Goal: Use online tool/utility: Utilize a website feature to perform a specific function

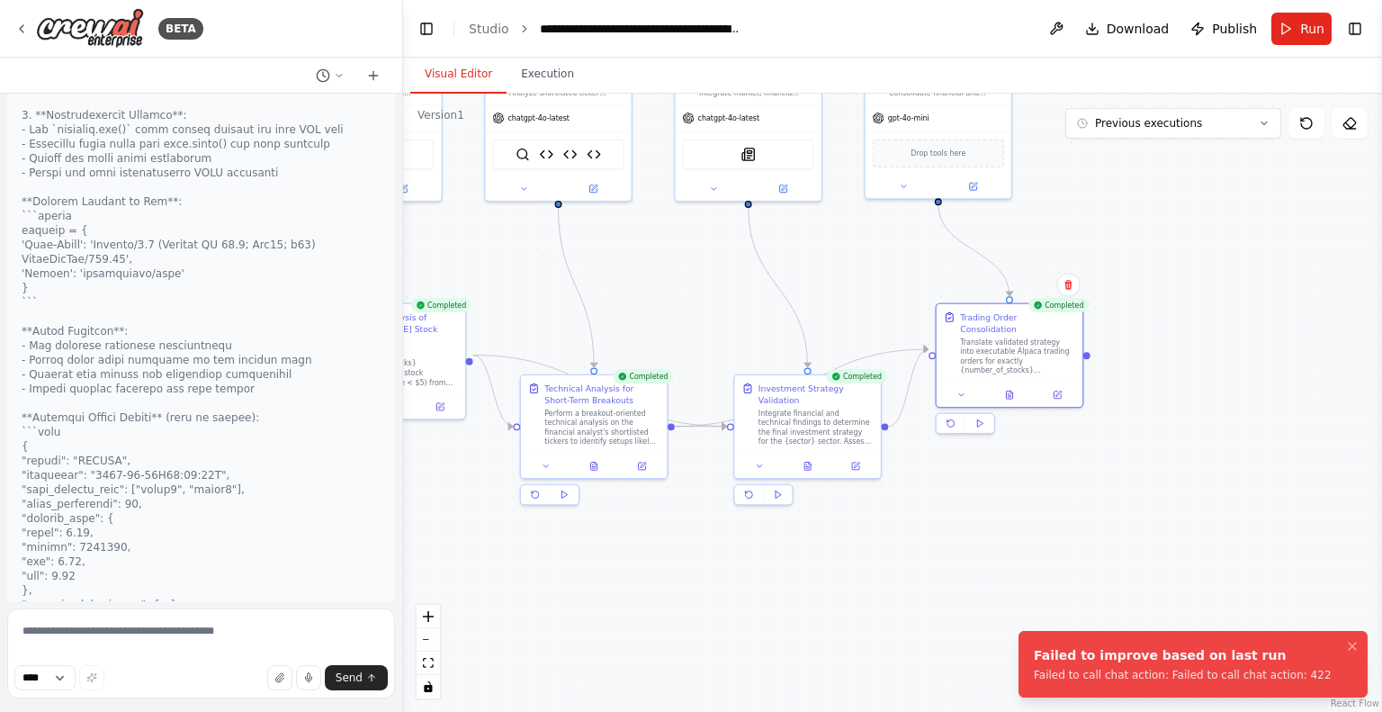
scroll to position [19826, 0]
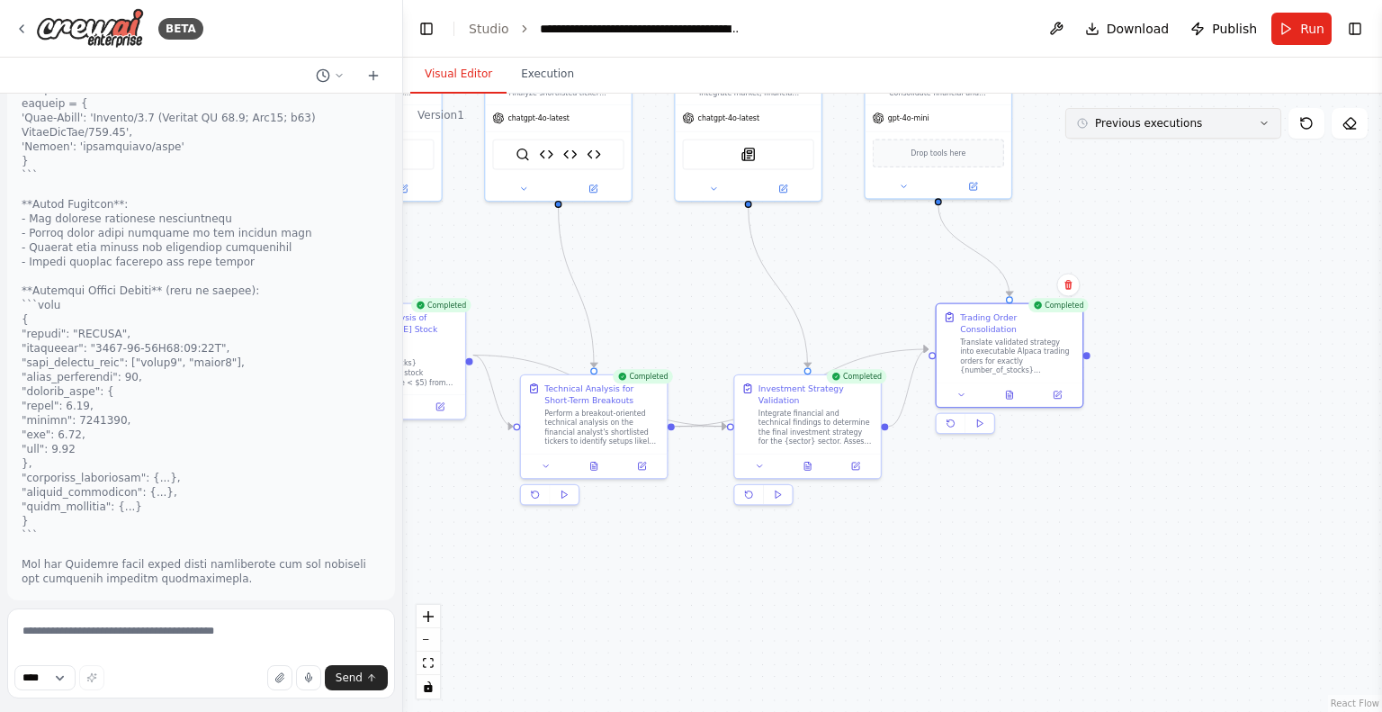
click at [1128, 129] on span "Previous executions" at bounding box center [1148, 123] width 107 height 14
click at [1126, 165] on button "18h 15m ago" at bounding box center [1174, 157] width 216 height 30
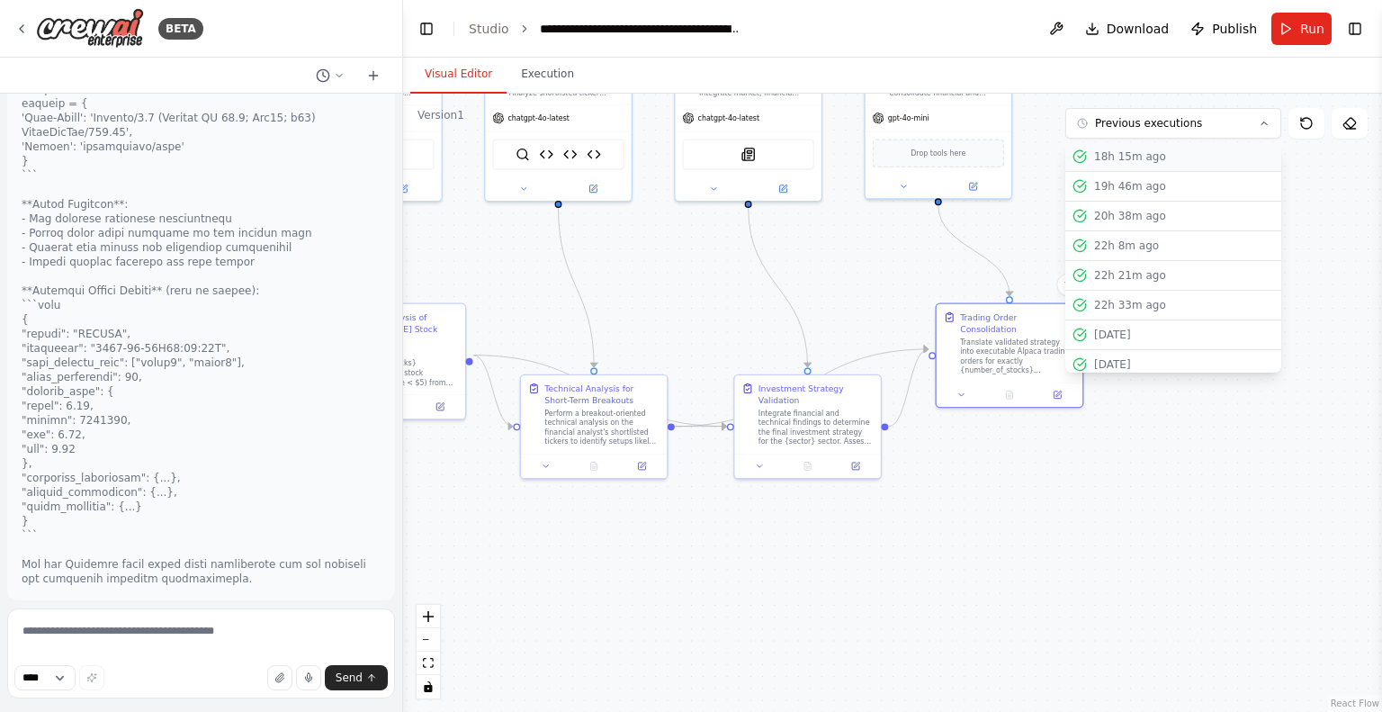
click at [1110, 152] on div "18h 15m ago" at bounding box center [1184, 156] width 180 height 14
click at [1114, 186] on div "19h 46m ago" at bounding box center [1184, 186] width 180 height 14
click at [1114, 161] on div "18h 15m ago" at bounding box center [1184, 156] width 180 height 14
click at [1190, 118] on button "Previous executions" at bounding box center [1174, 123] width 216 height 31
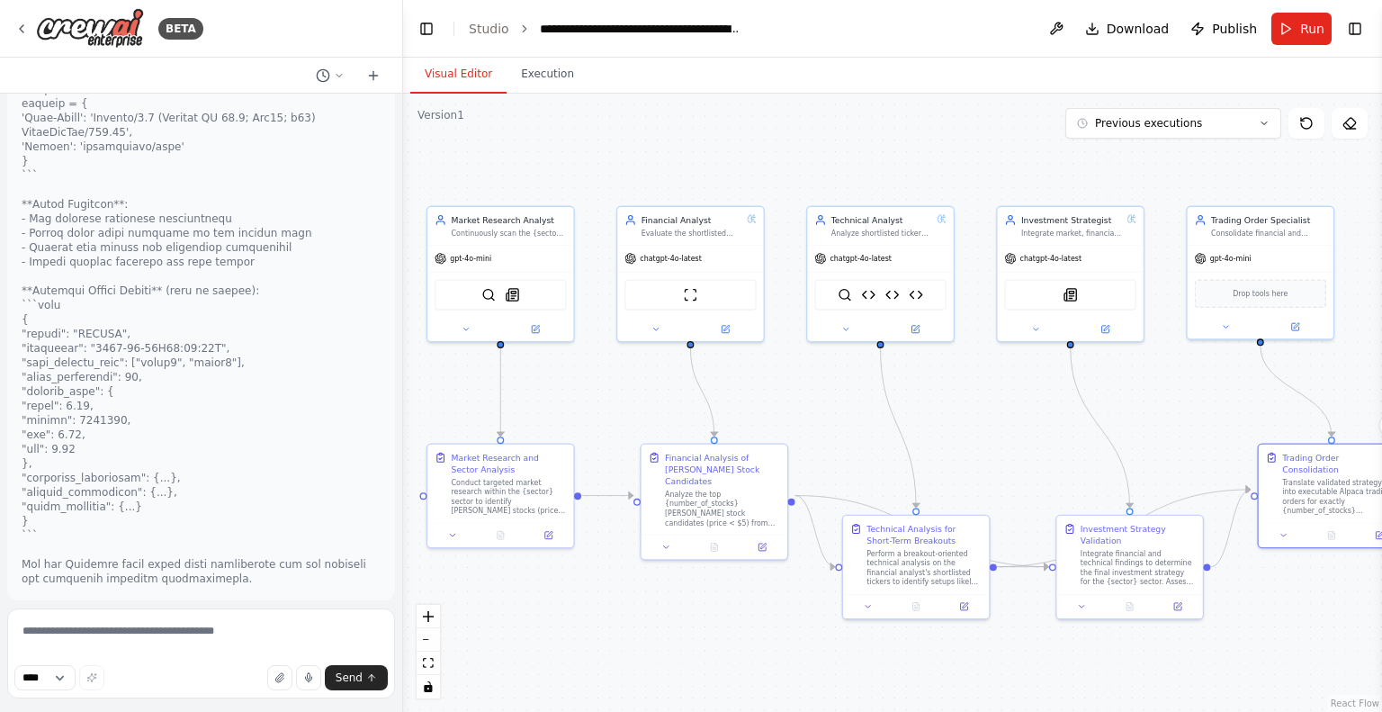
drag, startPoint x: 664, startPoint y: 290, endPoint x: 986, endPoint y: 430, distance: 351.5
click at [986, 430] on div ".deletable-edge-delete-btn { width: 20px; height: 20px; border: 0px solid #ffff…" at bounding box center [892, 403] width 979 height 618
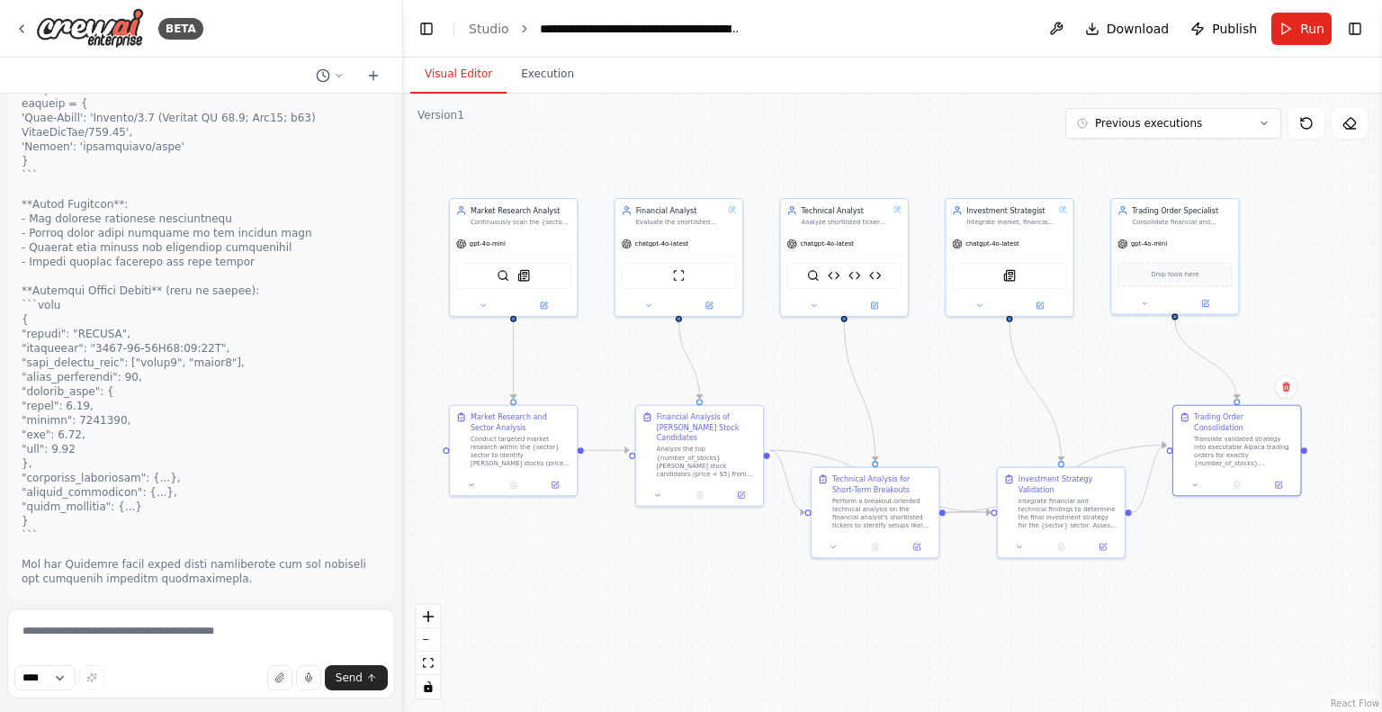
drag, startPoint x: 934, startPoint y: 424, endPoint x: 889, endPoint y: 388, distance: 57.6
click at [889, 388] on div ".deletable-edge-delete-btn { width: 20px; height: 20px; border: 0px solid #ffff…" at bounding box center [892, 403] width 979 height 618
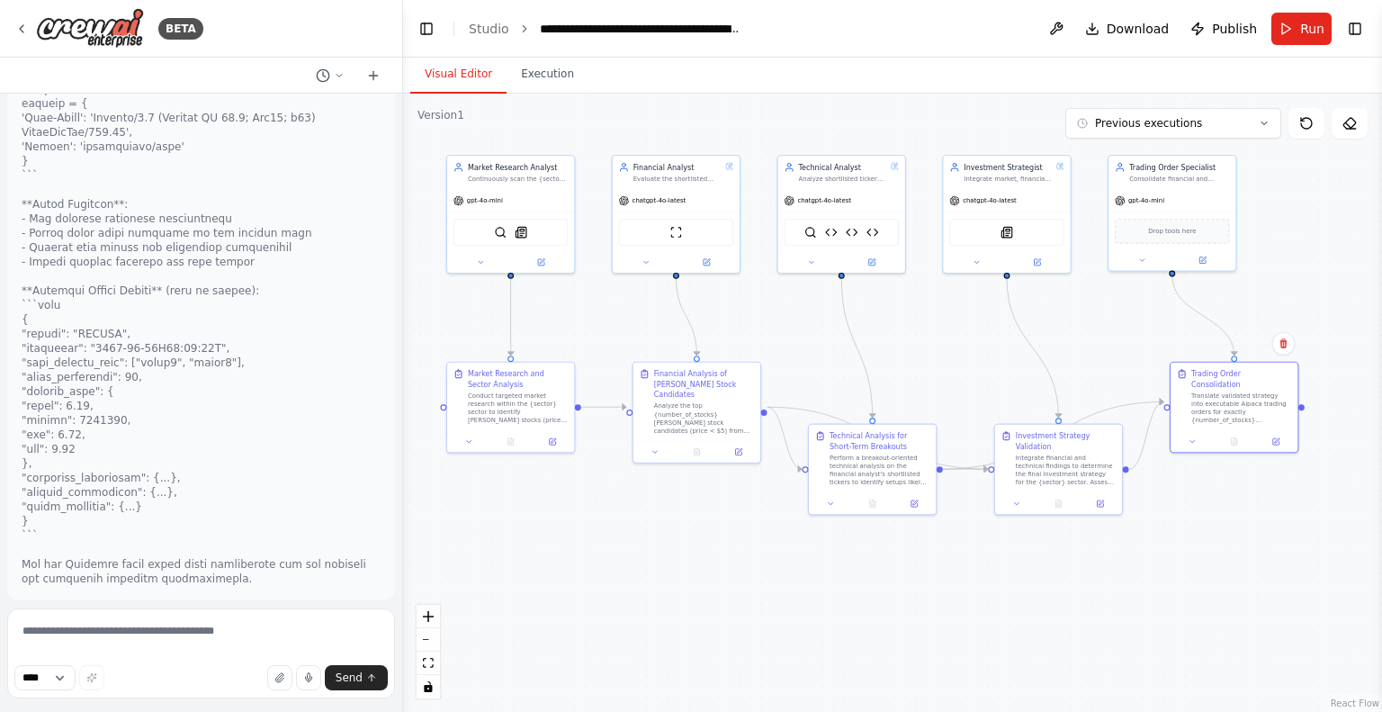
drag, startPoint x: 901, startPoint y: 392, endPoint x: 1004, endPoint y: 322, distance: 124.6
click at [900, 349] on div ".deletable-edge-delete-btn { width: 20px; height: 20px; border: 0px solid #ffff…" at bounding box center [892, 403] width 979 height 618
drag, startPoint x: 930, startPoint y: 351, endPoint x: 887, endPoint y: 321, distance: 51.7
click at [869, 341] on div ".deletable-edge-delete-btn { width: 20px; height: 20px; border: 0px solid #ffff…" at bounding box center [892, 403] width 979 height 618
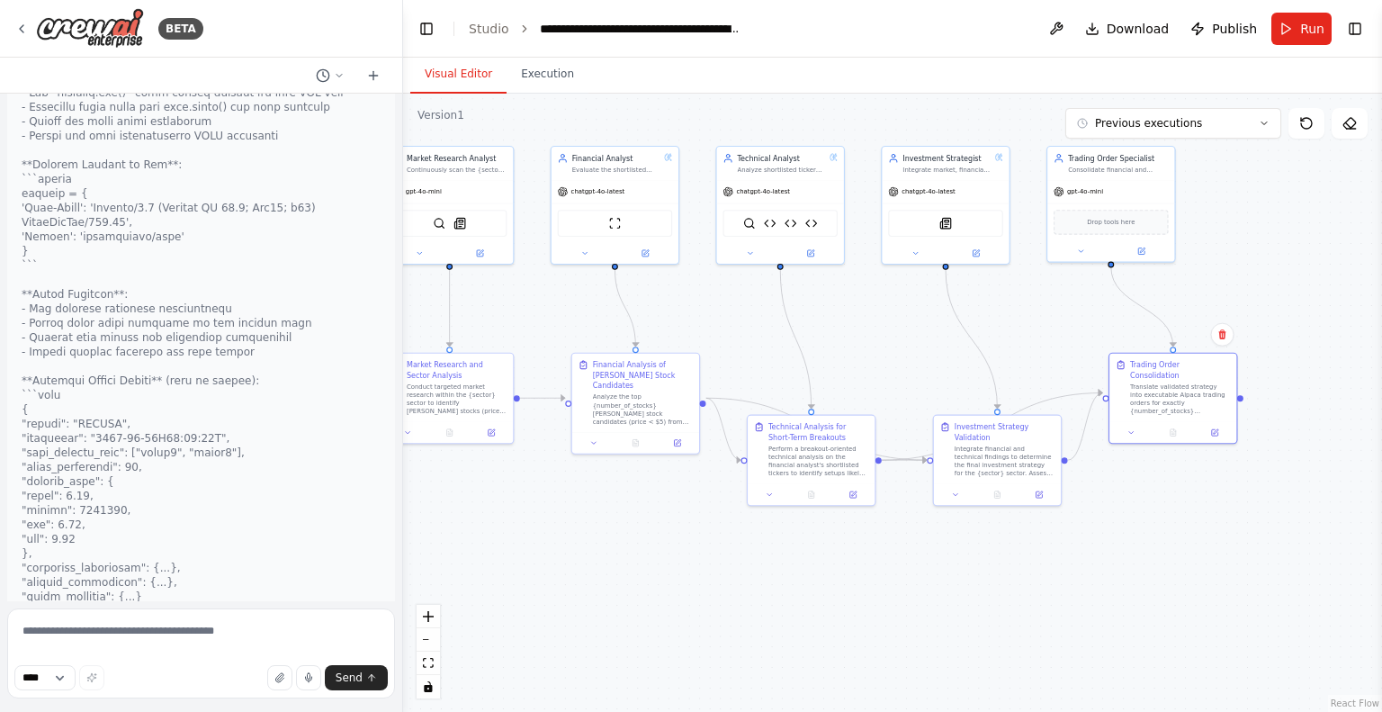
scroll to position [19826, 0]
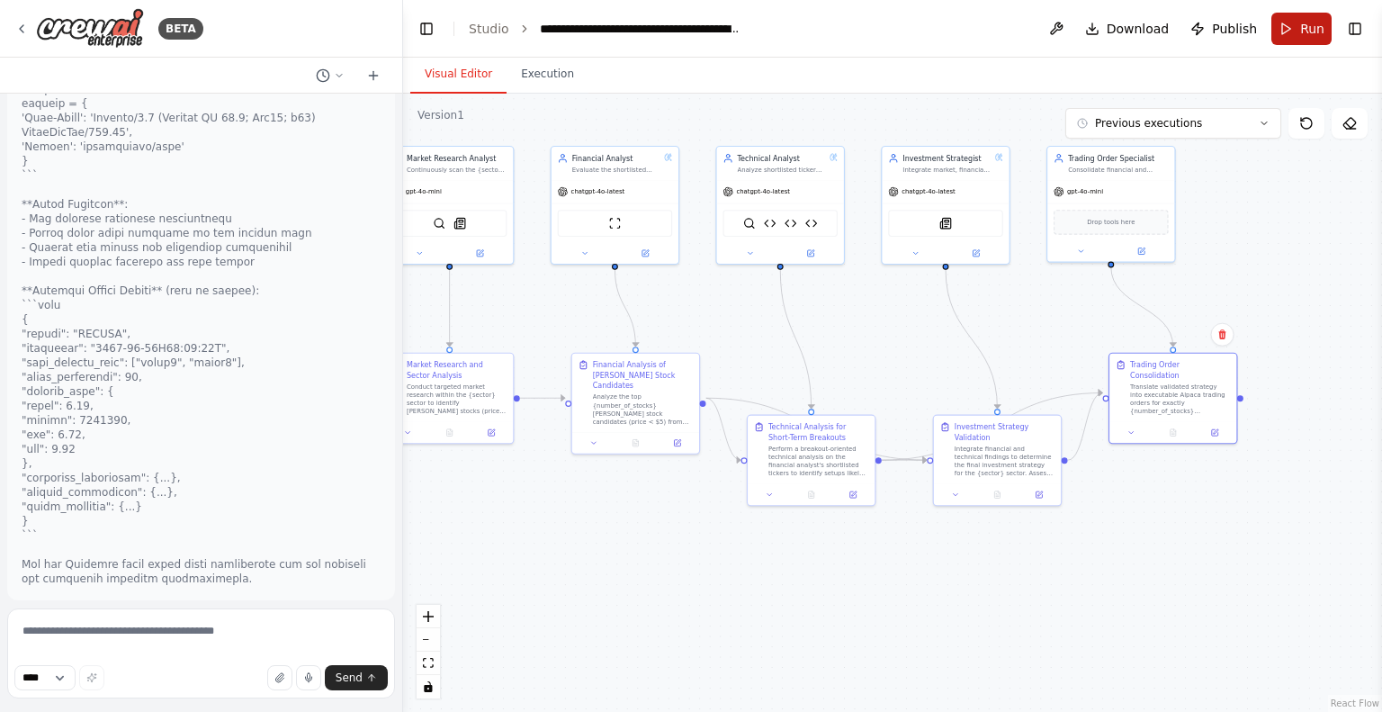
click at [1314, 33] on span "Run" at bounding box center [1313, 29] width 24 height 18
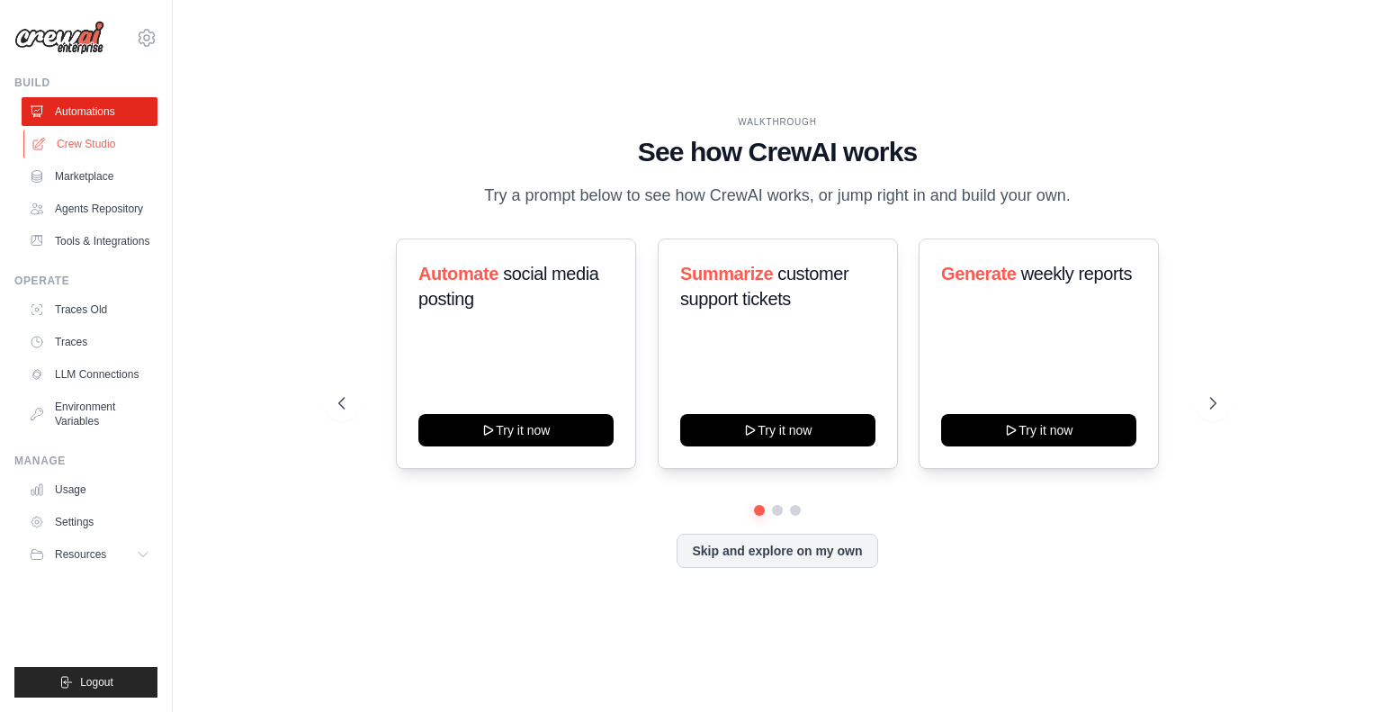
click at [109, 140] on link "Crew Studio" at bounding box center [91, 144] width 136 height 29
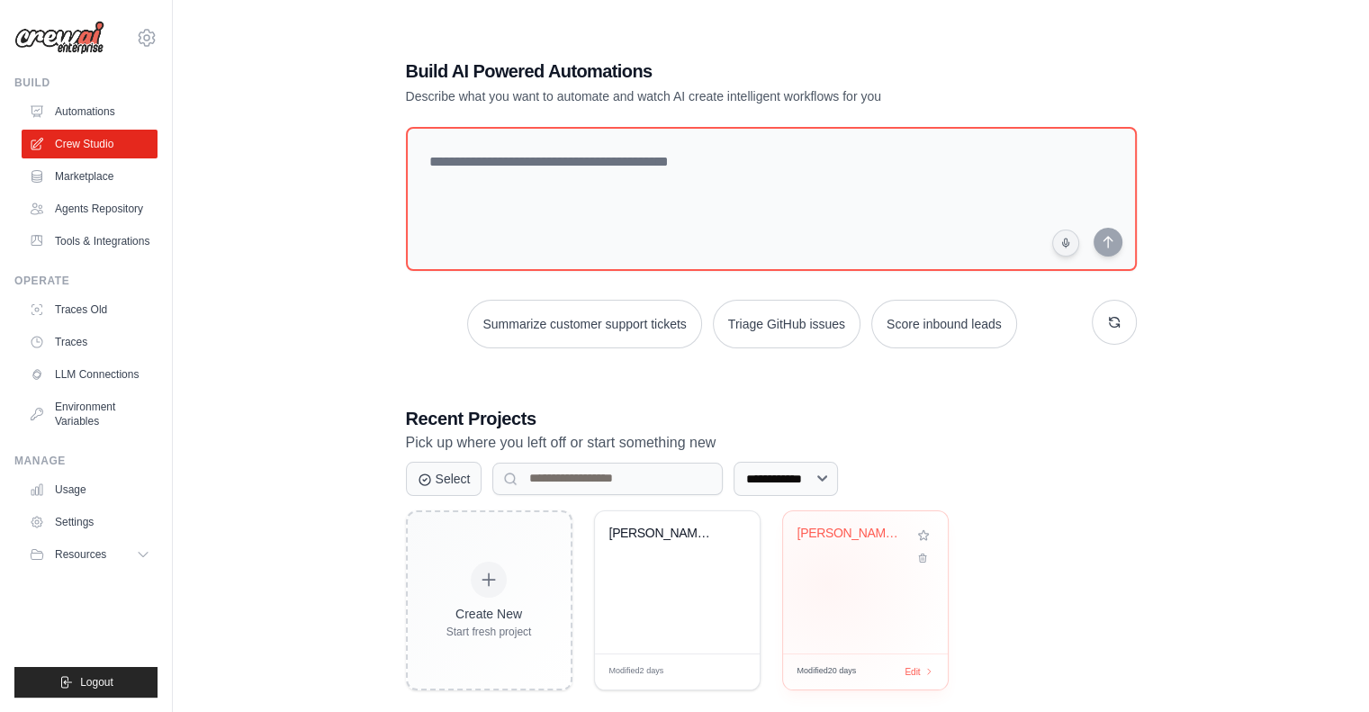
click at [826, 583] on div "[PERSON_NAME] Stock [PERSON_NAME] - Short-Te..." at bounding box center [865, 582] width 165 height 142
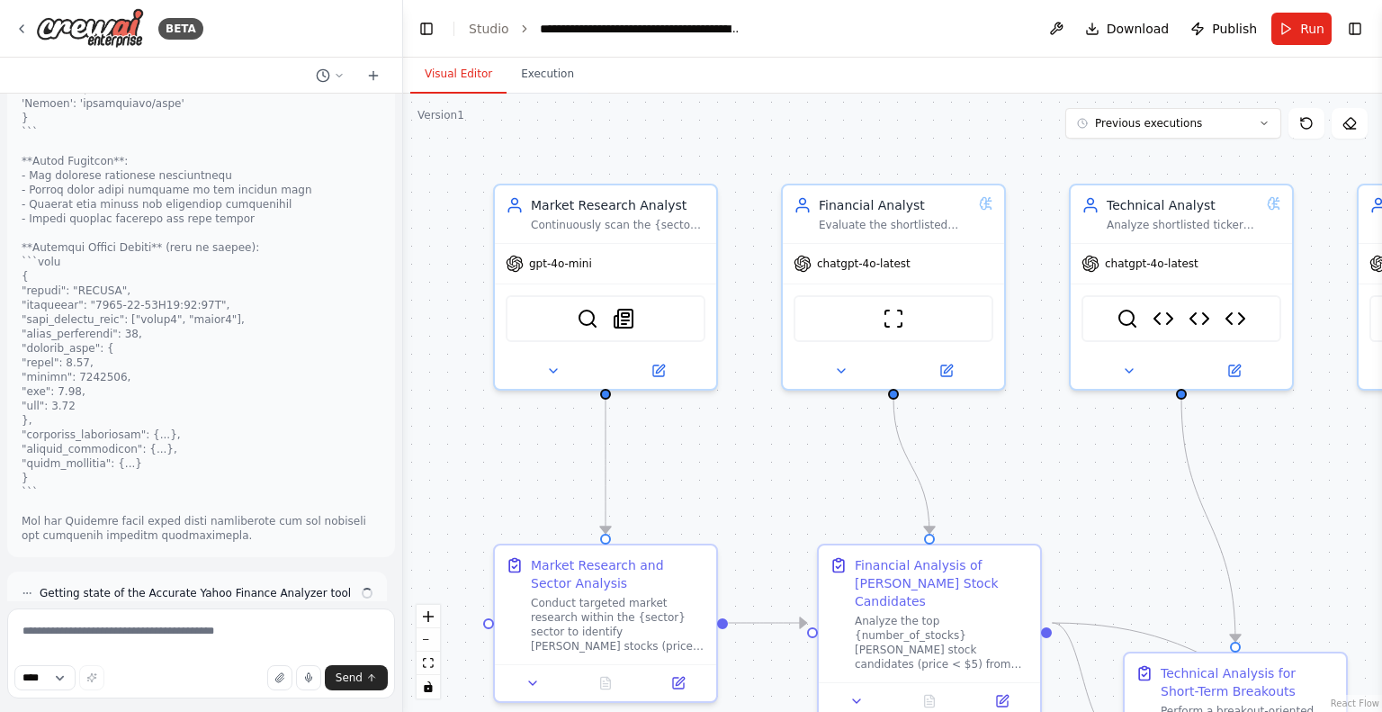
drag, startPoint x: 774, startPoint y: 467, endPoint x: 691, endPoint y: 442, distance: 86.6
click at [692, 442] on div ".deletable-edge-delete-btn { width: 20px; height: 20px; border: 0px solid #ffff…" at bounding box center [892, 403] width 979 height 618
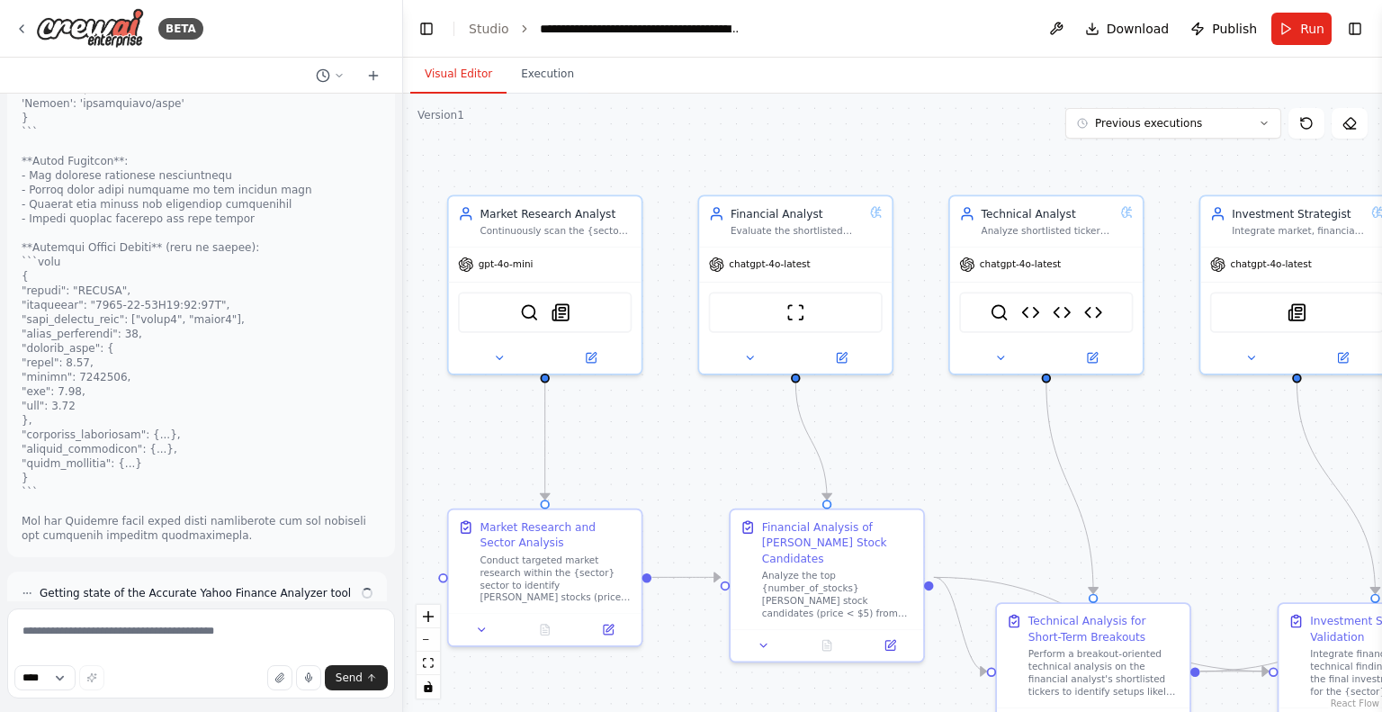
scroll to position [19826, 0]
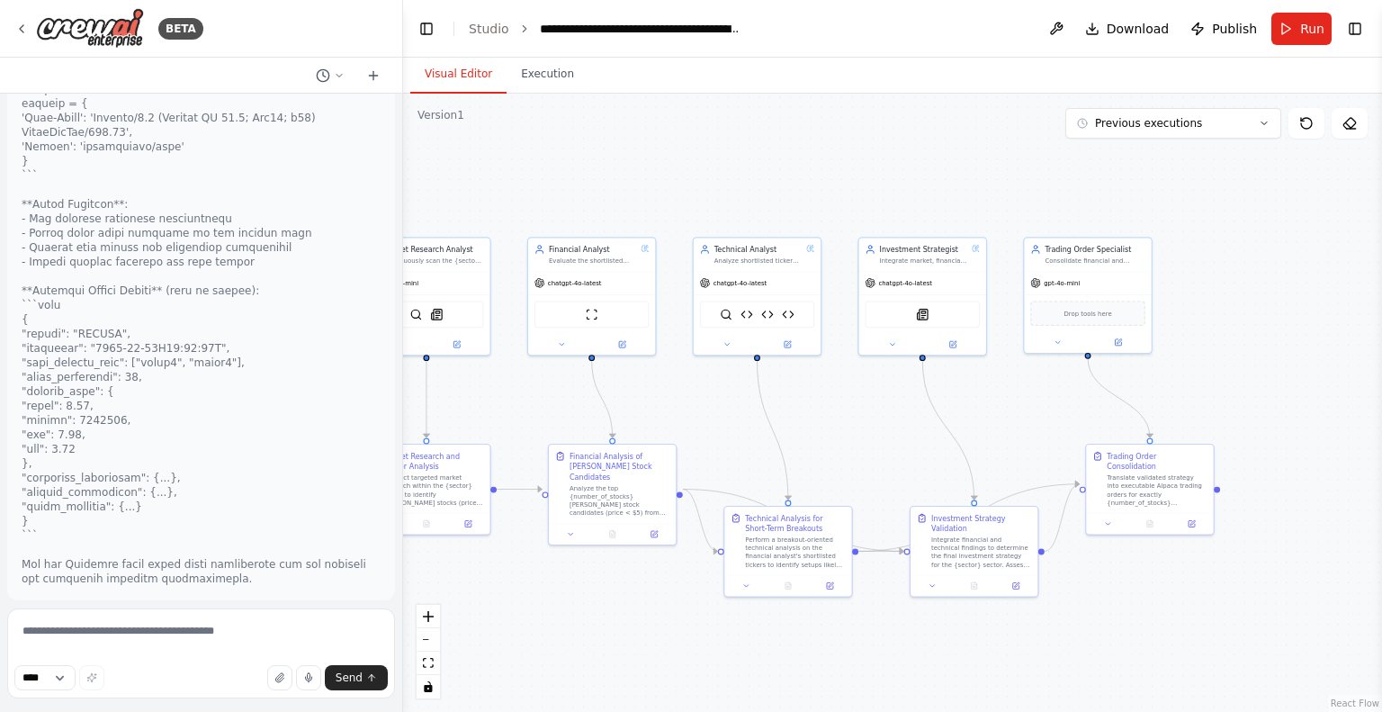
drag, startPoint x: 876, startPoint y: 464, endPoint x: 755, endPoint y: 420, distance: 128.1
click at [720, 432] on div ".deletable-edge-delete-btn { width: 20px; height: 20px; border: 0px solid #ffff…" at bounding box center [892, 403] width 979 height 618
click at [1297, 14] on button "Run" at bounding box center [1302, 29] width 60 height 32
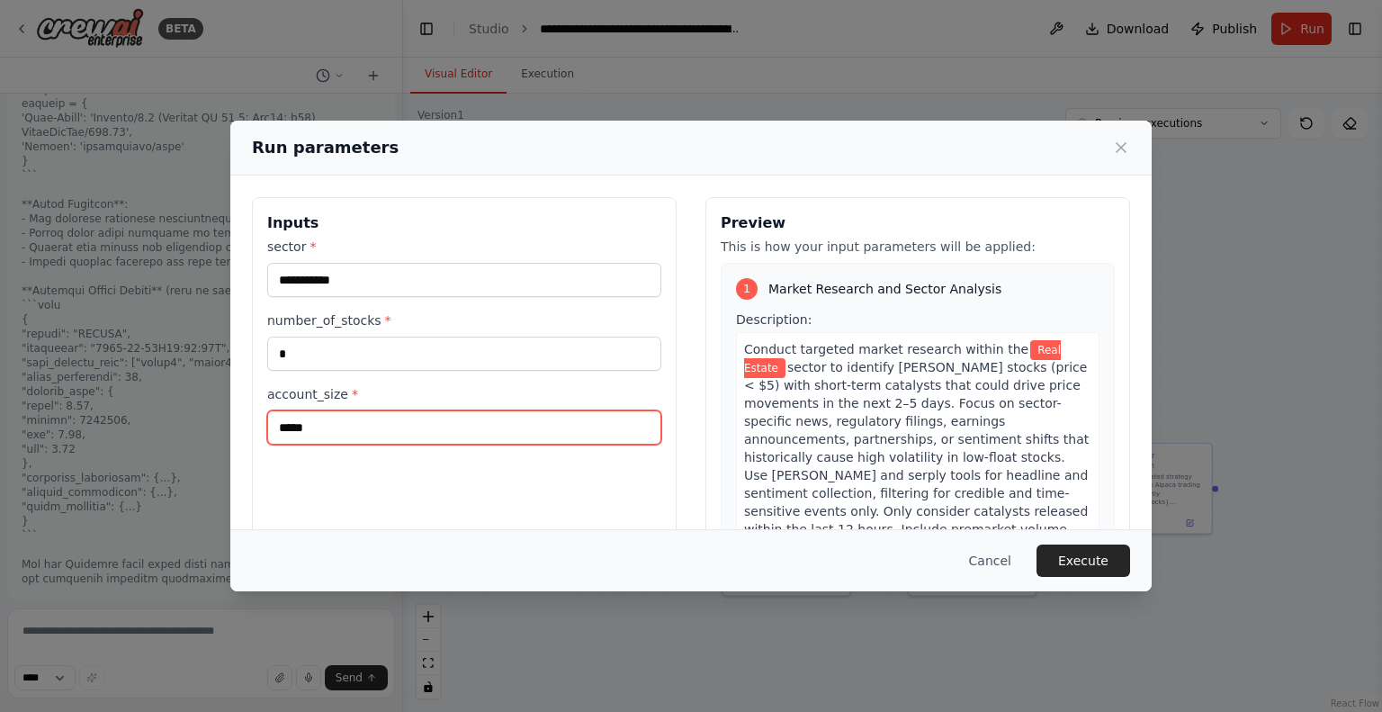
drag, startPoint x: 328, startPoint y: 424, endPoint x: 293, endPoint y: 428, distance: 35.4
click at [293, 428] on input "*****" at bounding box center [464, 427] width 394 height 34
type input "*****"
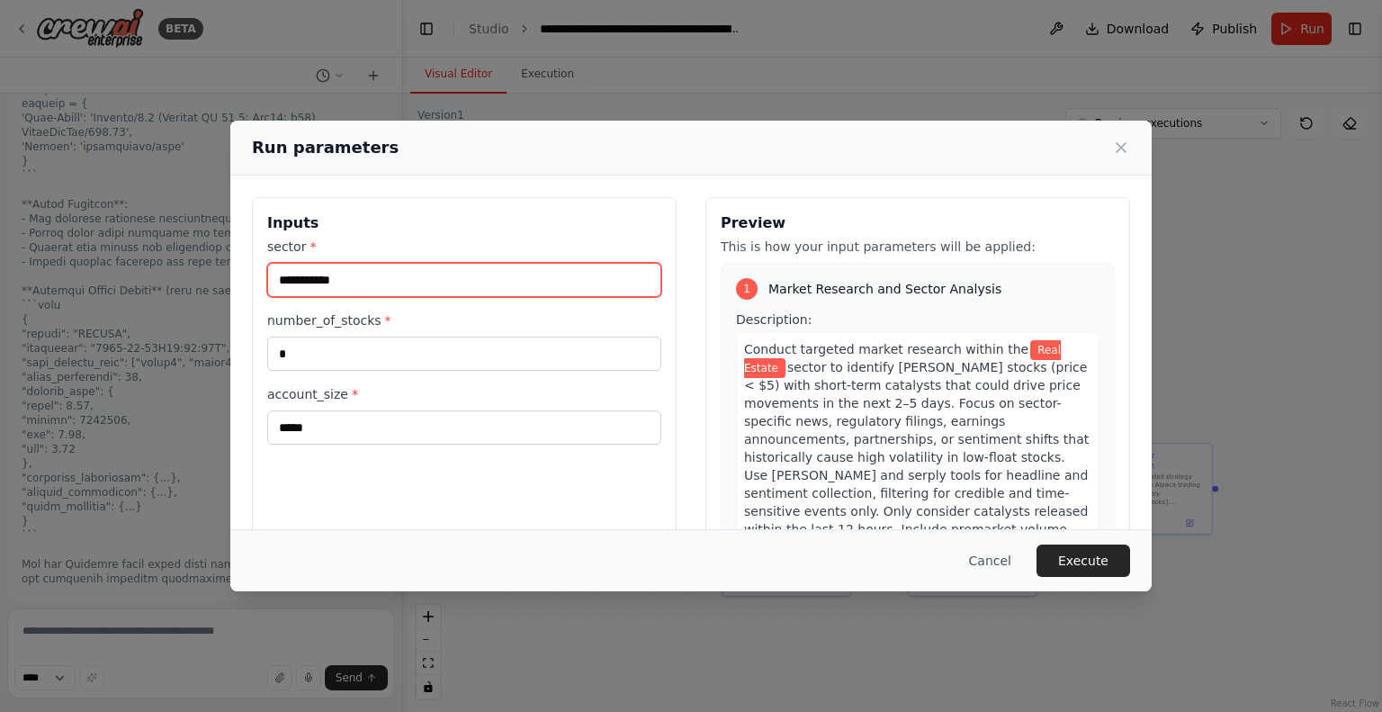
drag, startPoint x: 408, startPoint y: 280, endPoint x: 79, endPoint y: 230, distance: 332.3
click at [84, 230] on div "**********" at bounding box center [691, 356] width 1382 height 712
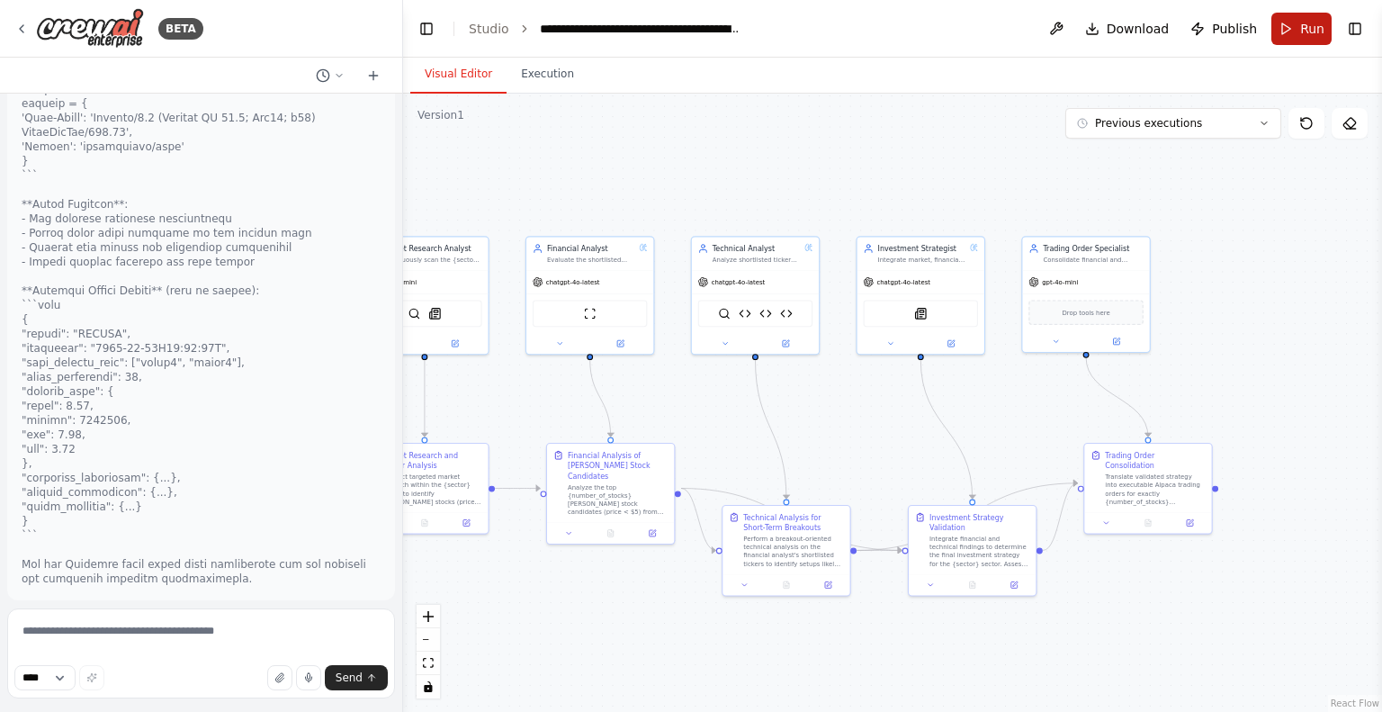
click at [1293, 28] on button "Run" at bounding box center [1302, 29] width 60 height 32
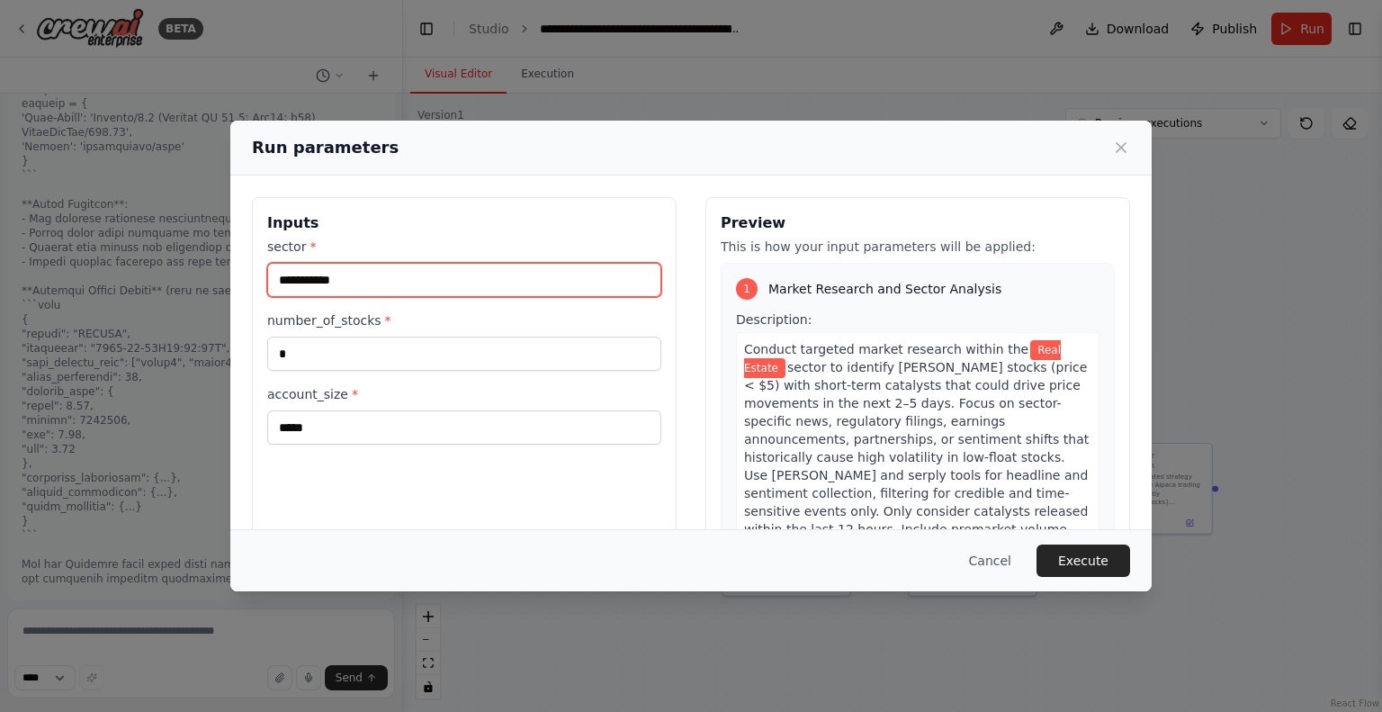
drag, startPoint x: 347, startPoint y: 284, endPoint x: 270, endPoint y: 284, distance: 77.4
click at [270, 284] on input "**********" at bounding box center [464, 280] width 394 height 34
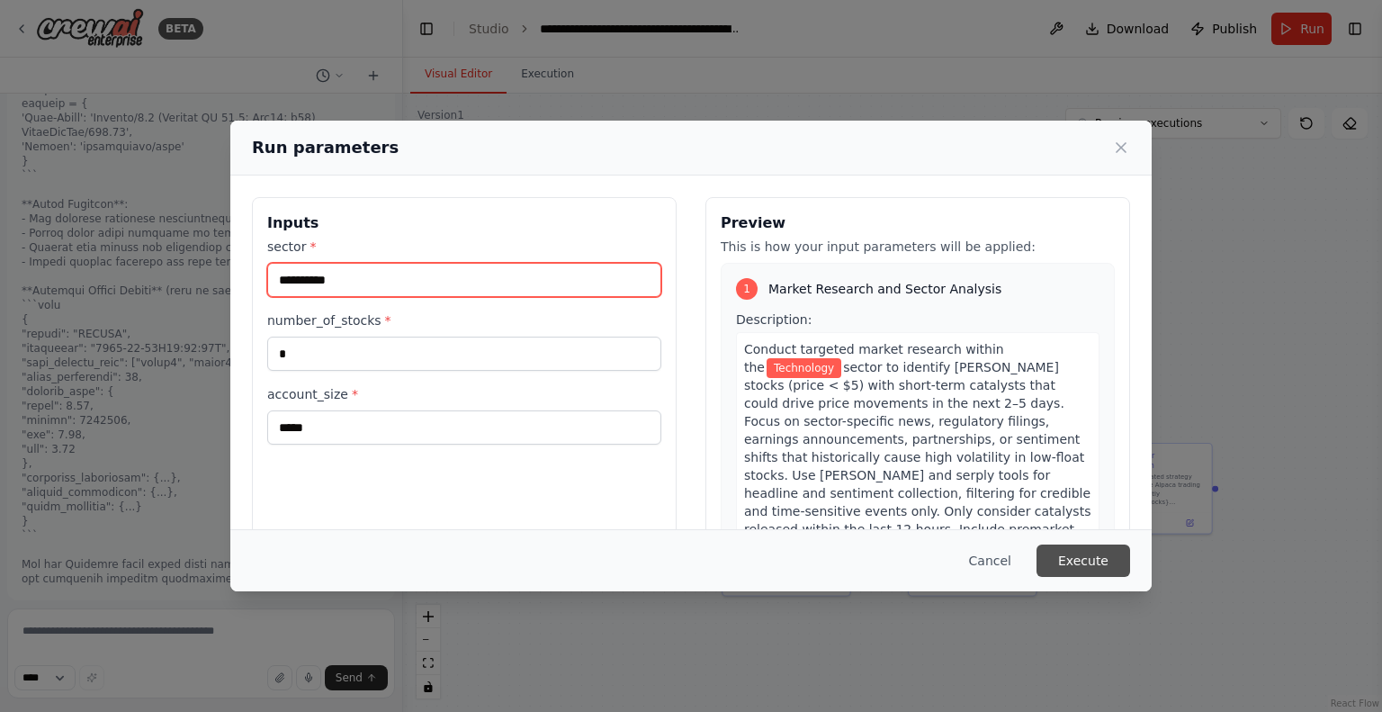
type input "**********"
click at [1070, 574] on button "Execute" at bounding box center [1084, 561] width 94 height 32
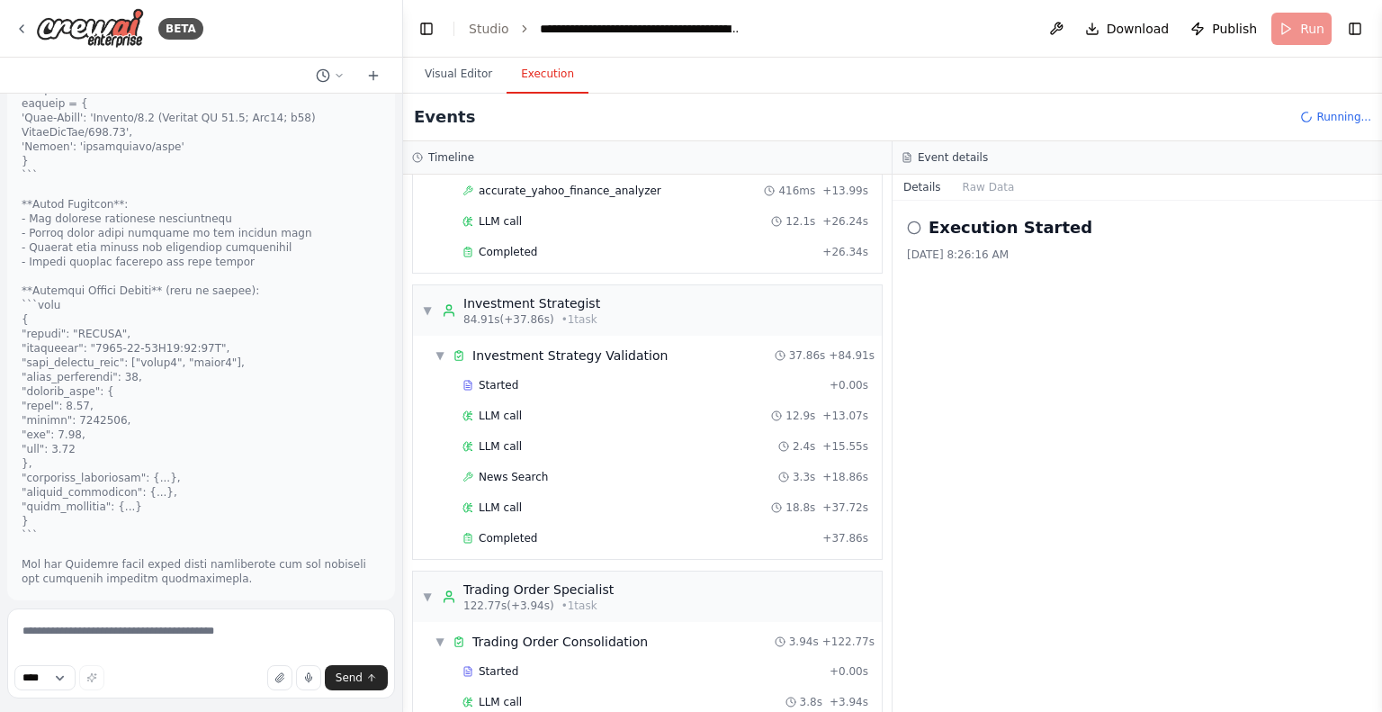
scroll to position [959, 0]
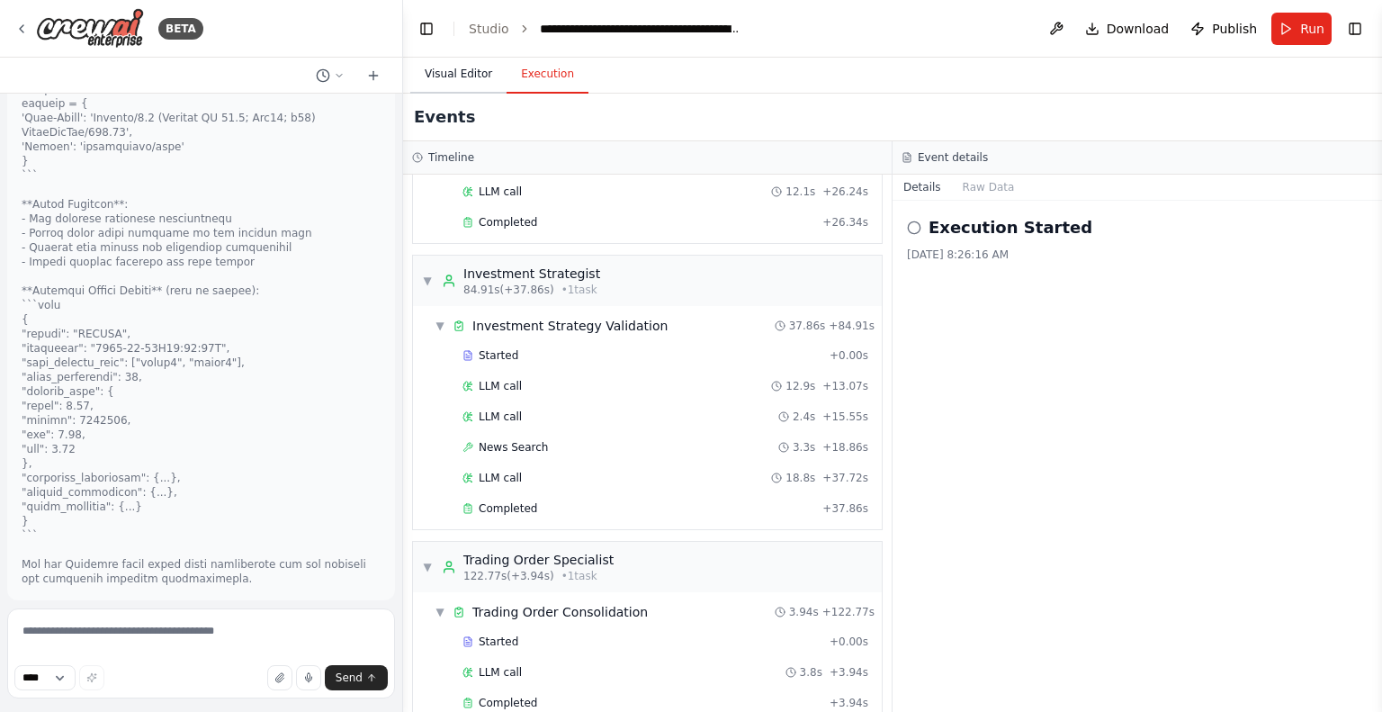
click at [455, 81] on button "Visual Editor" at bounding box center [458, 75] width 96 height 38
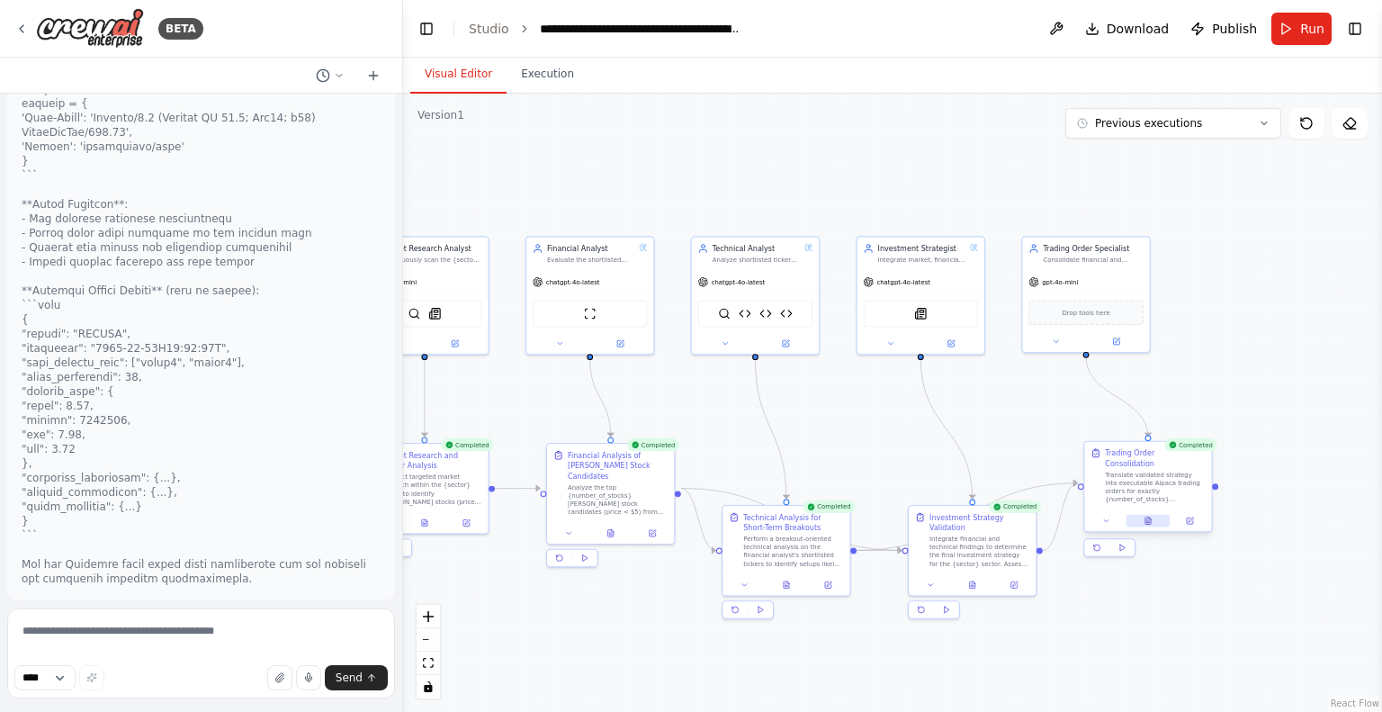
click at [1143, 515] on button at bounding box center [1149, 521] width 44 height 13
